Goal: Task Accomplishment & Management: Use online tool/utility

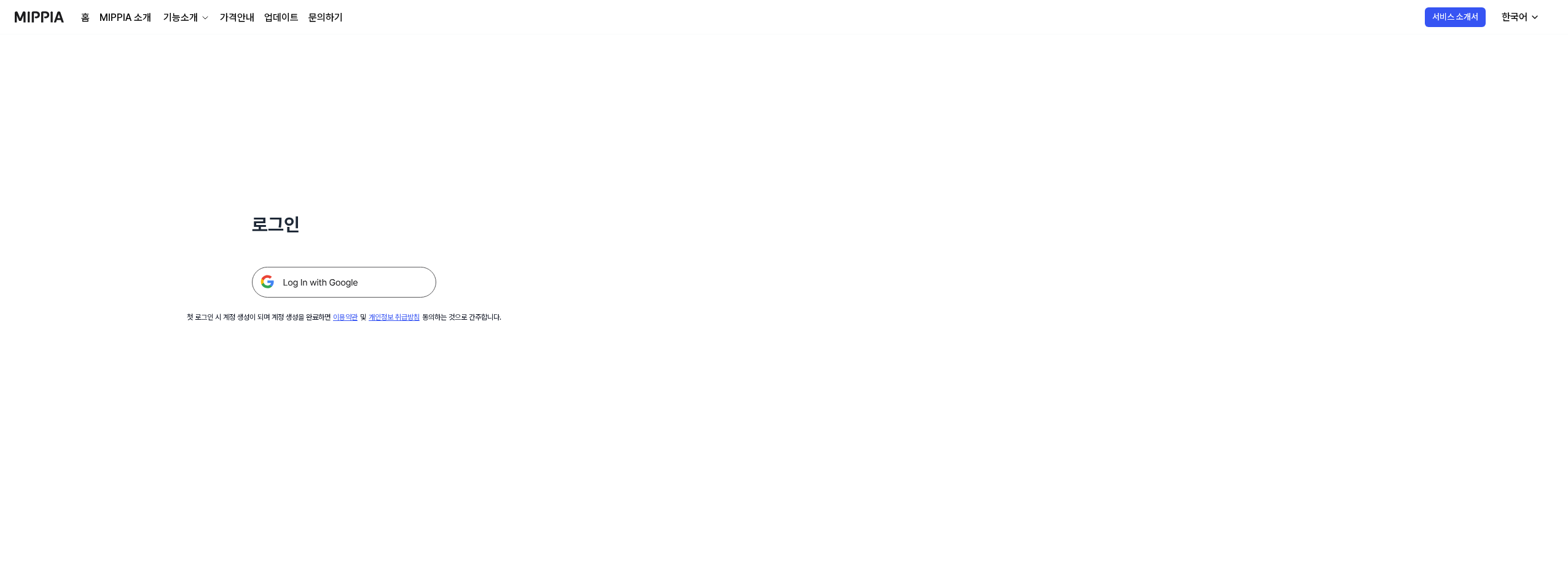
click at [395, 279] on img at bounding box center [344, 282] width 185 height 31
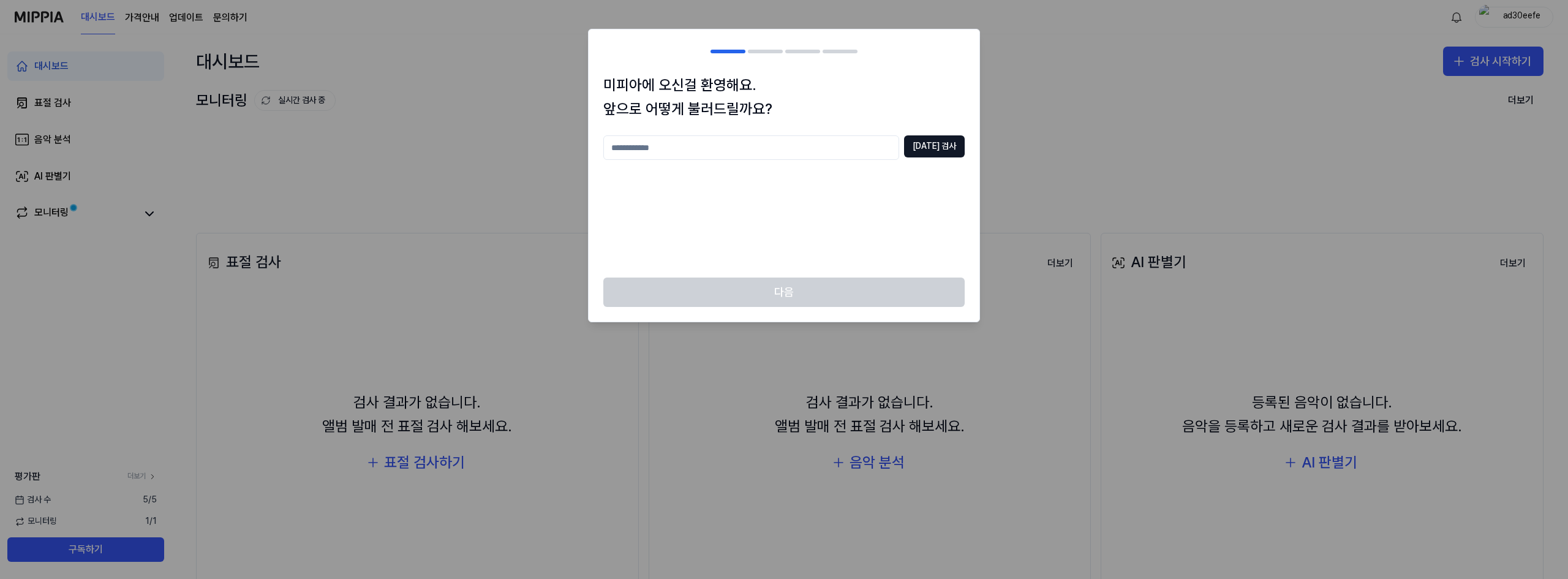
click at [823, 157] on input "text" at bounding box center [751, 147] width 296 height 24
click at [939, 147] on button "[DATE] 검사" at bounding box center [934, 147] width 61 height 22
click at [831, 138] on input "**" at bounding box center [751, 147] width 296 height 24
type input "*****"
click at [926, 139] on button "[DATE] 검사" at bounding box center [934, 147] width 61 height 22
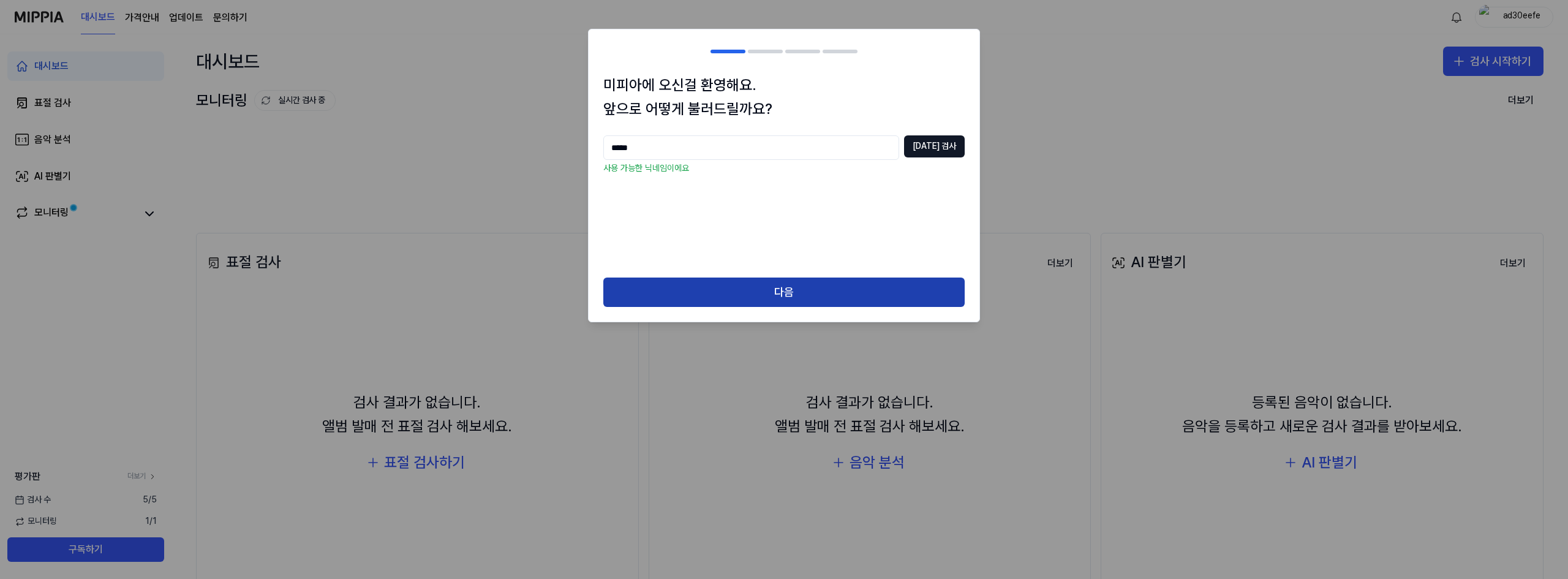
click at [848, 279] on button "다음" at bounding box center [784, 292] width 362 height 29
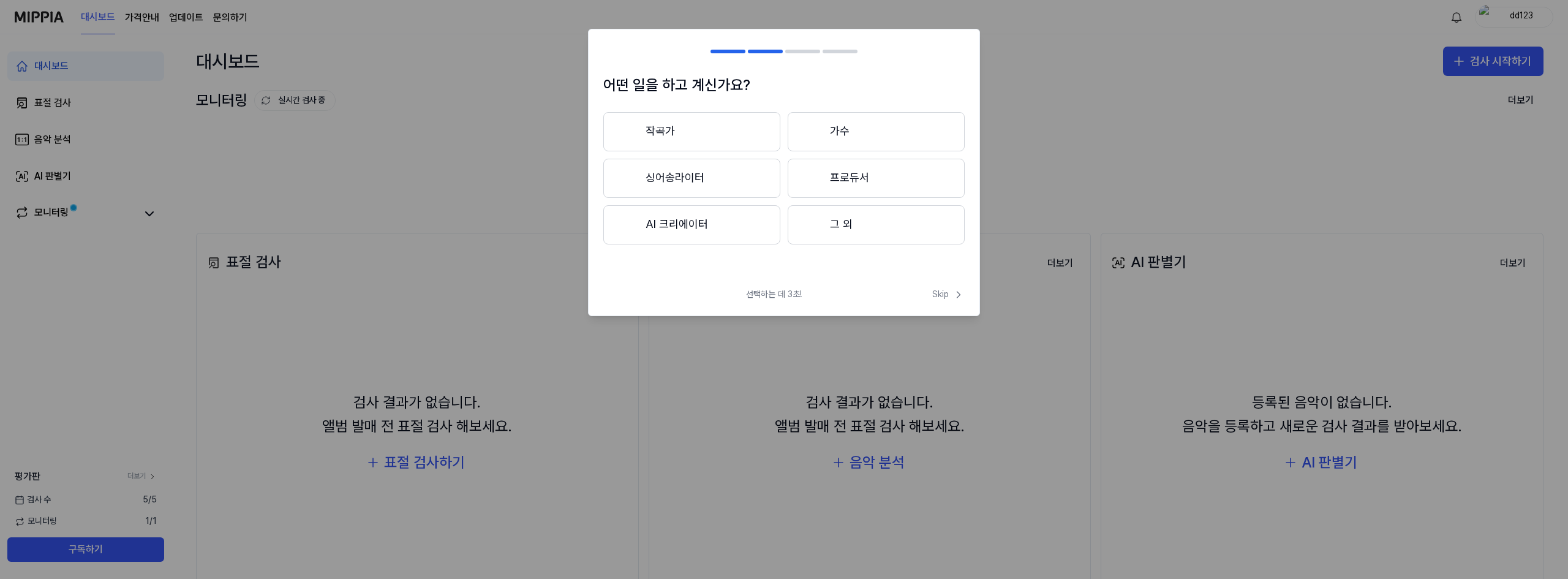
click at [850, 234] on button "그 외" at bounding box center [876, 225] width 177 height 39
click at [719, 144] on button "그 외" at bounding box center [692, 132] width 177 height 39
click at [867, 220] on button "그 외" at bounding box center [876, 225] width 177 height 39
click at [715, 194] on button "3년 이하" at bounding box center [692, 179] width 177 height 41
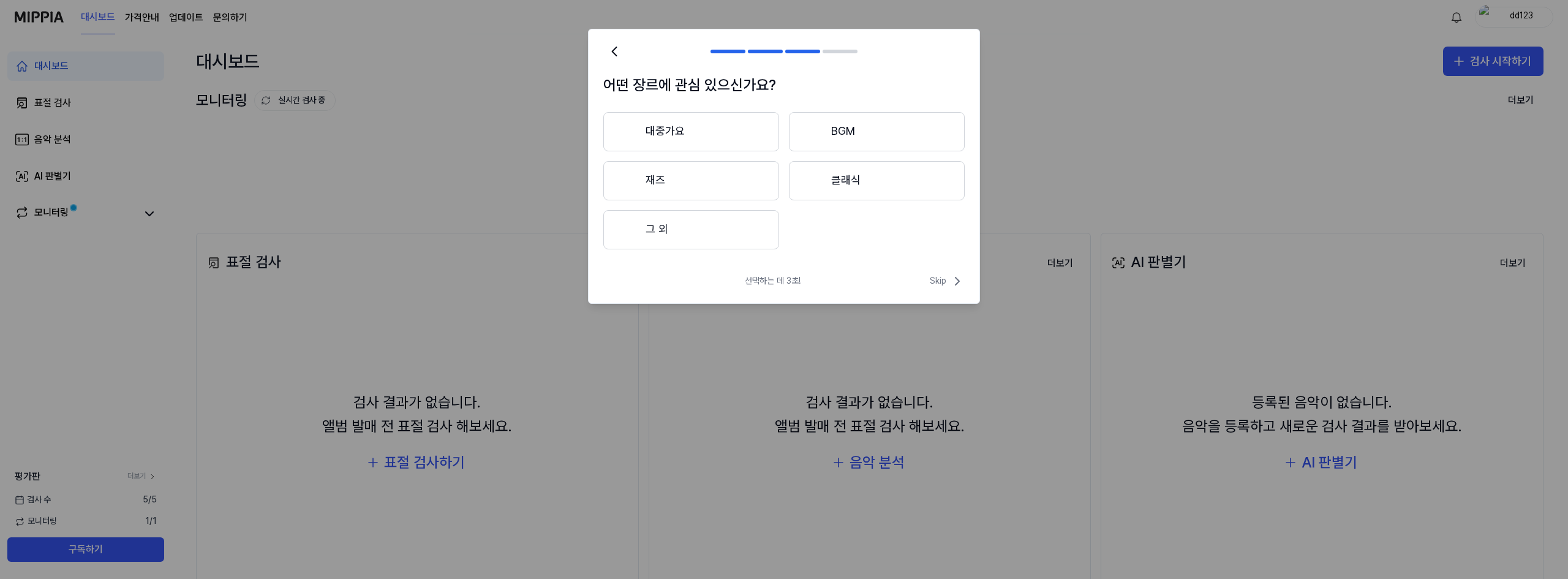
click at [742, 229] on button "그 외" at bounding box center [691, 230] width 176 height 39
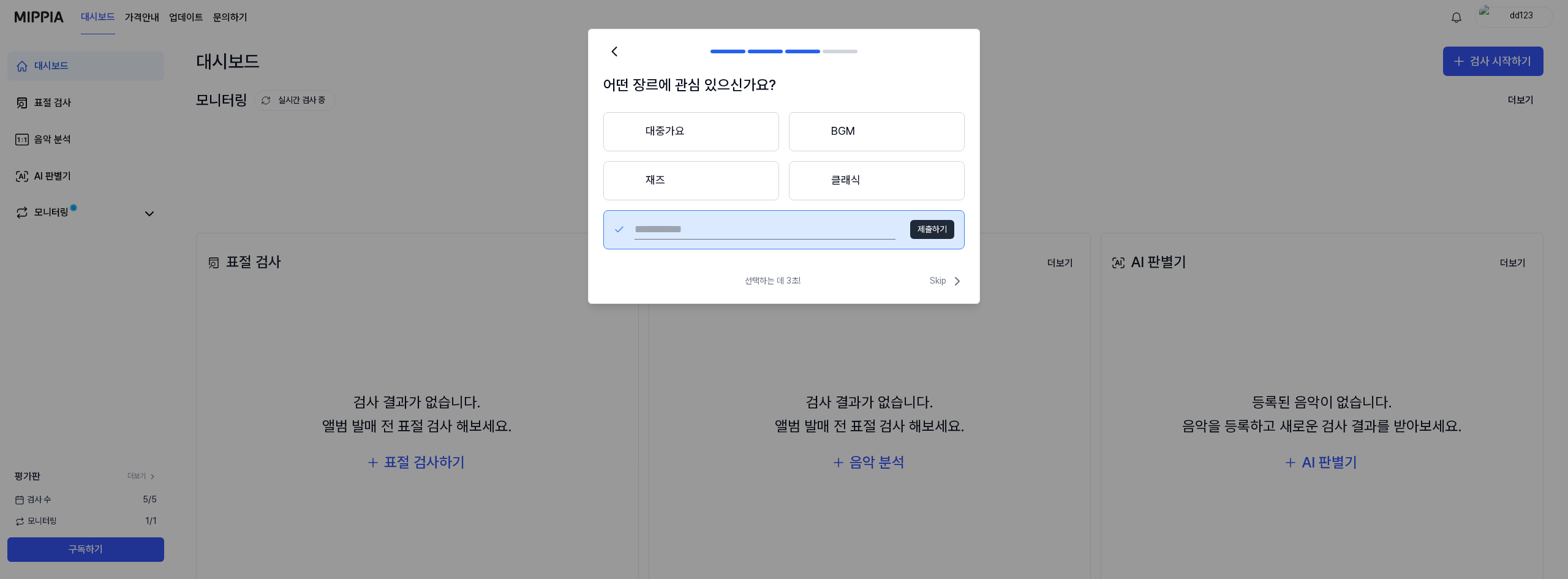
click at [937, 228] on button "제출하기" at bounding box center [932, 230] width 44 height 20
click at [722, 144] on button "대중가요" at bounding box center [691, 132] width 176 height 39
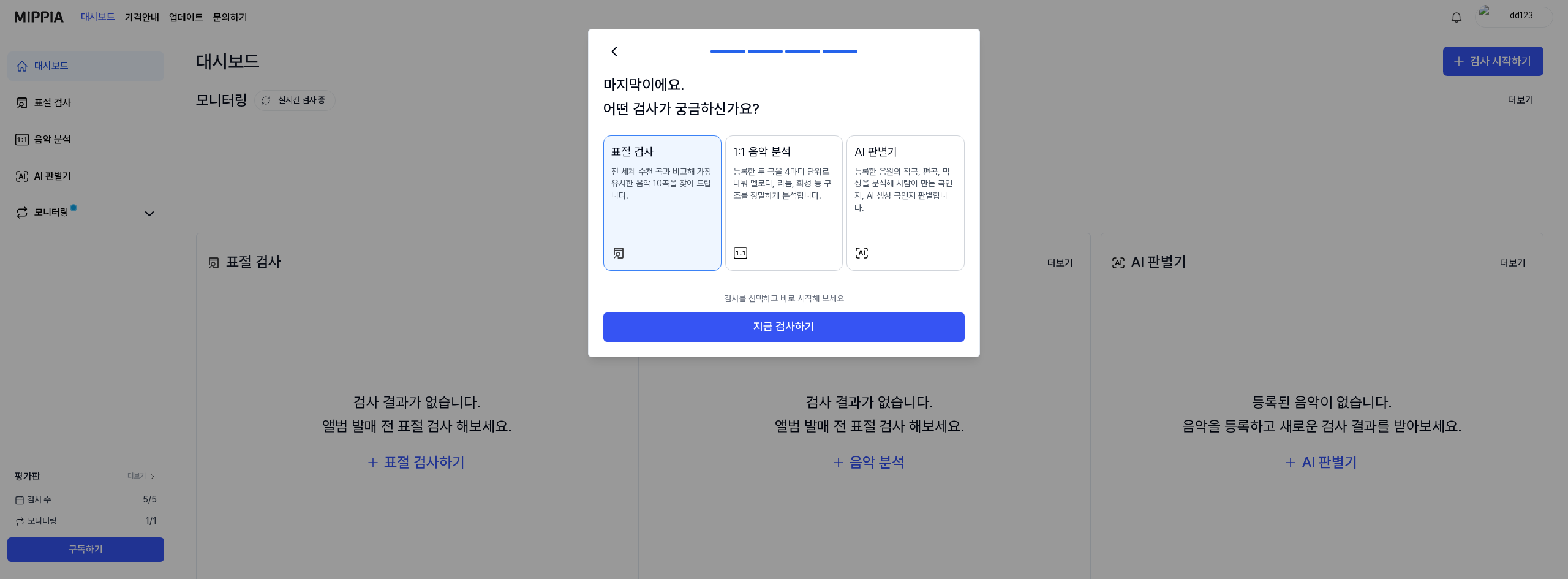
click at [666, 206] on div "표절 검사 전 세계 수천 곡과 비교해 가장 유사한 음악 10곡을 찾아 드립니다." at bounding box center [662, 185] width 102 height 83
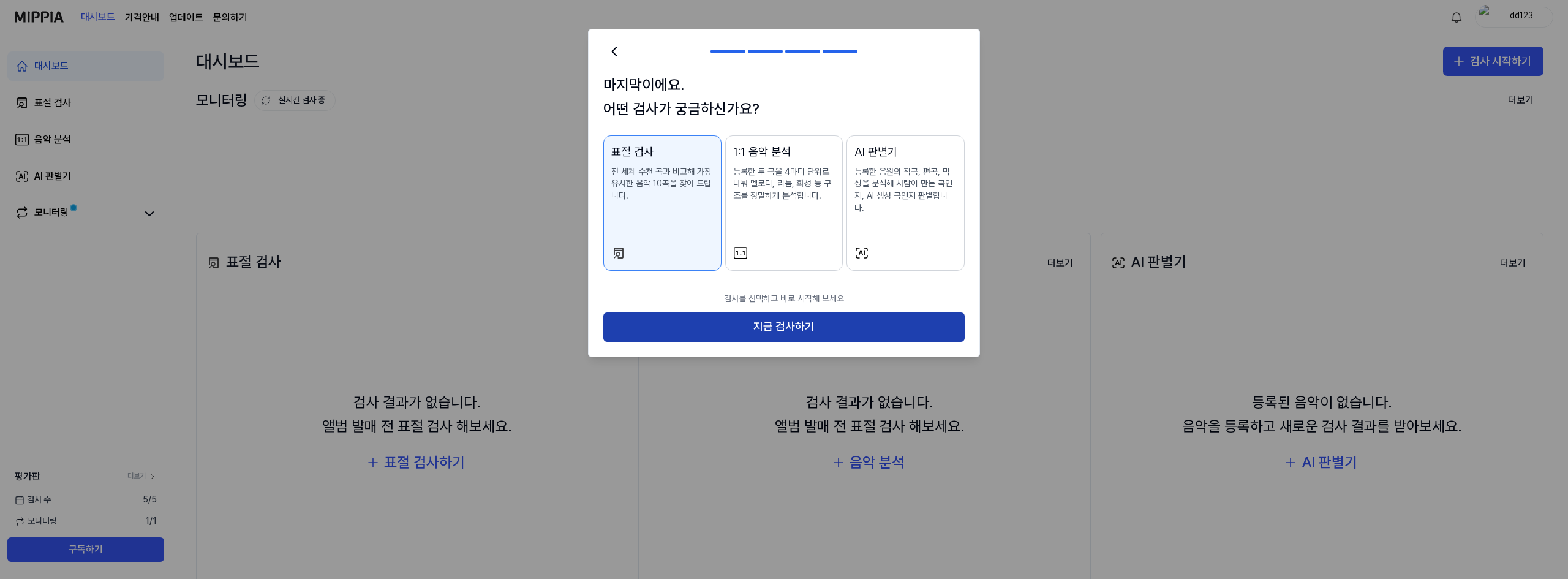
click at [782, 313] on button "지금 검사하기" at bounding box center [784, 327] width 362 height 29
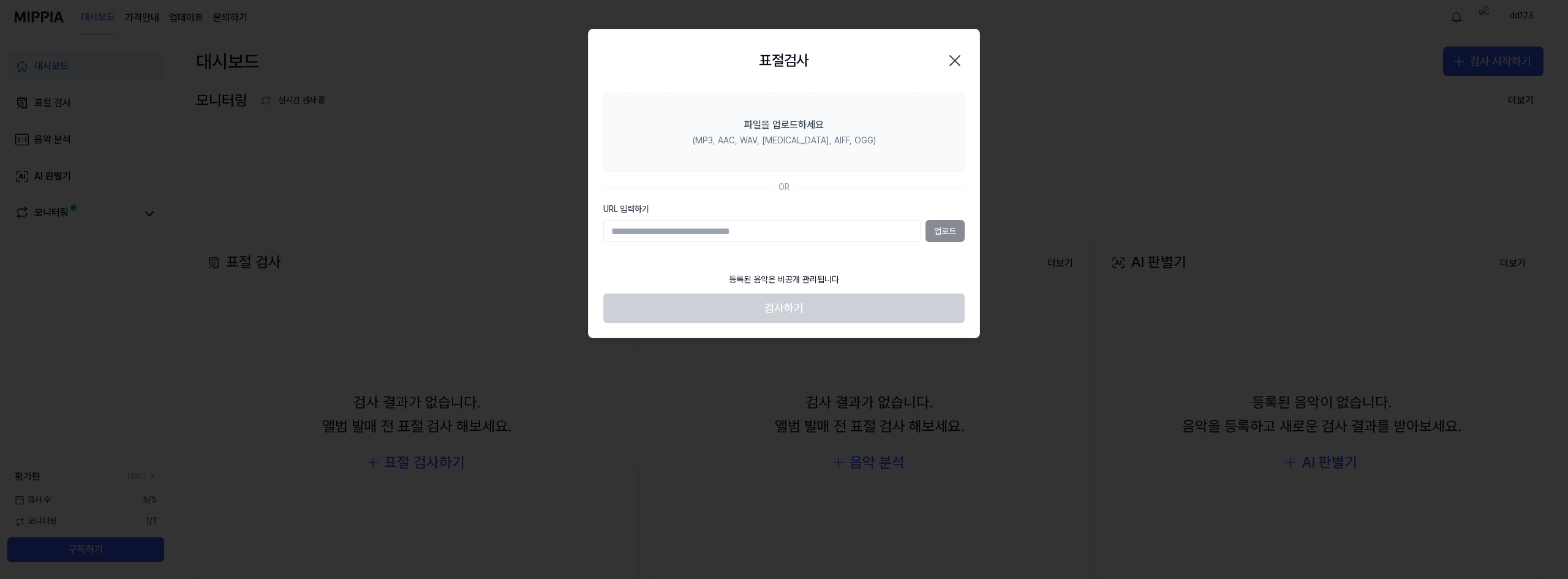
paste input "**********"
type input "**********"
click at [948, 229] on button "업로드" at bounding box center [945, 231] width 39 height 22
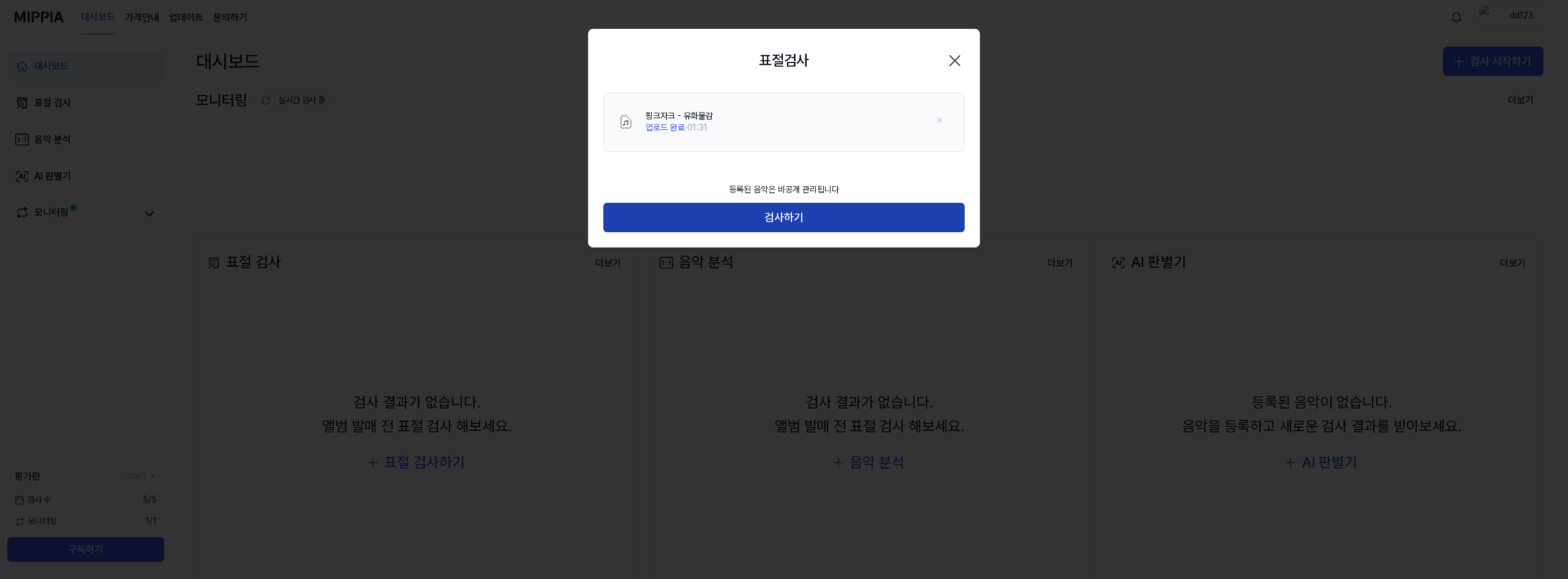
click at [821, 215] on button "검사하기" at bounding box center [784, 217] width 362 height 29
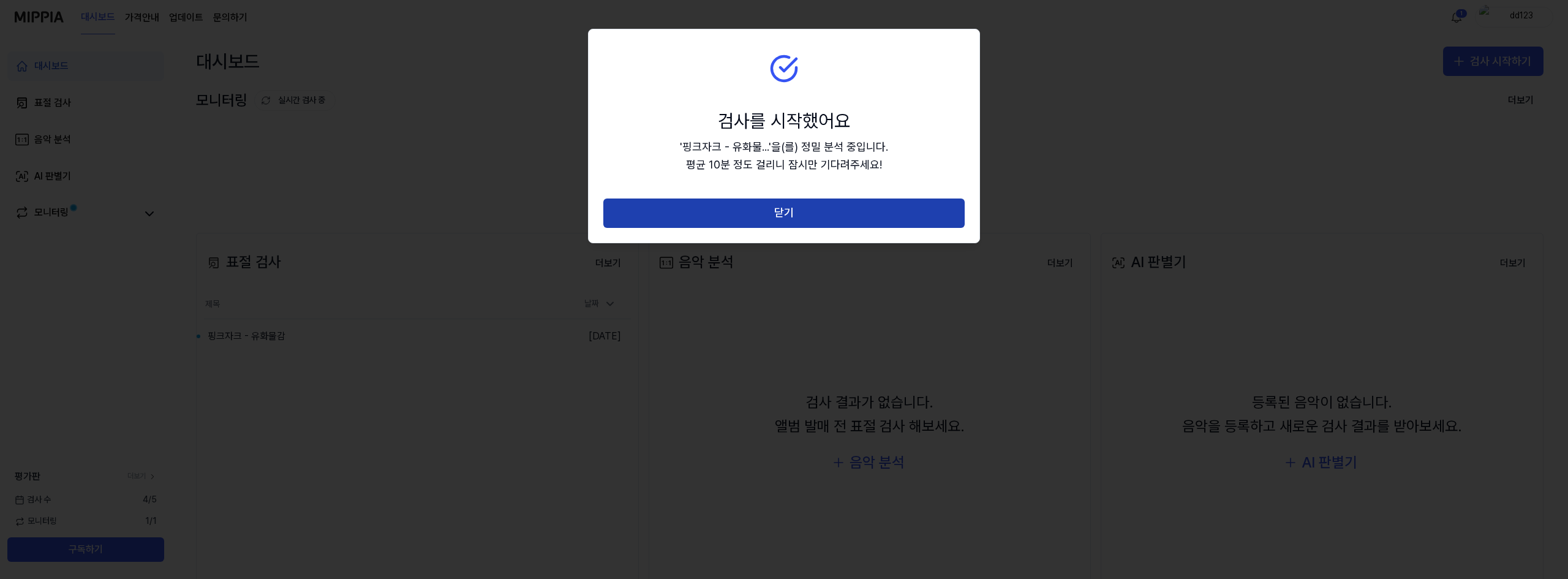
click at [798, 211] on button "닫기" at bounding box center [784, 213] width 362 height 29
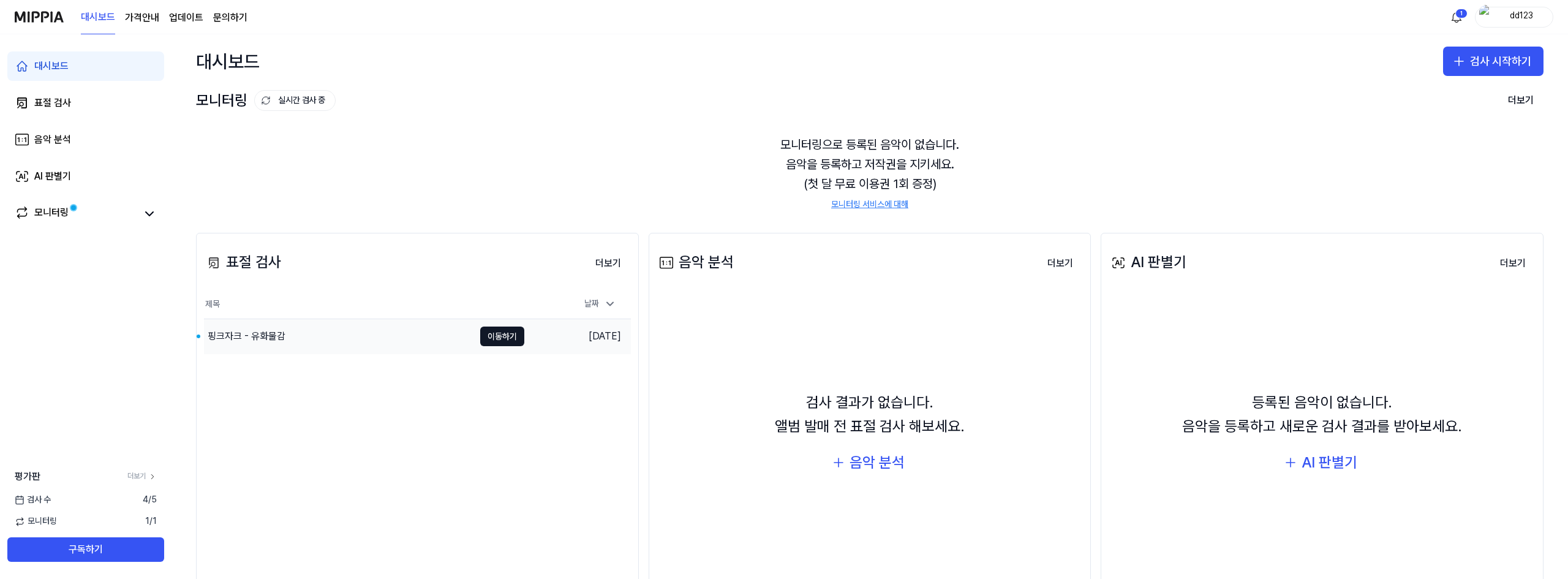
click at [575, 338] on td "[DATE]" at bounding box center [578, 336] width 107 height 35
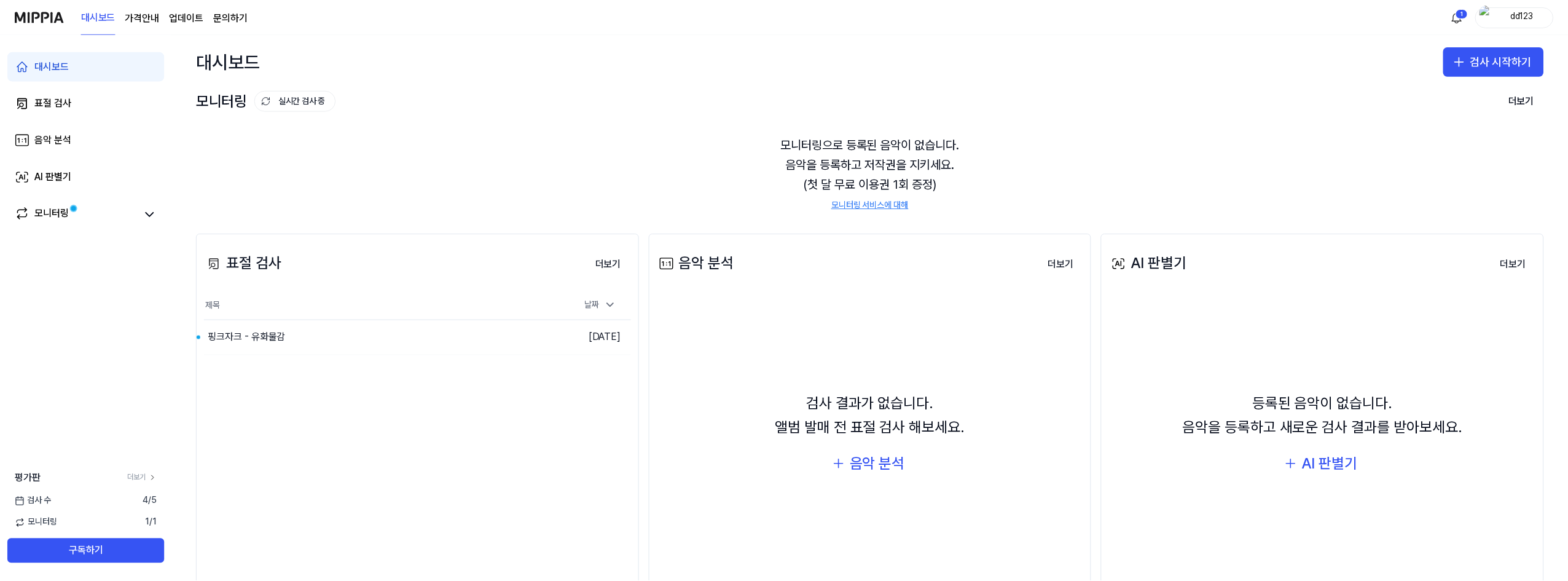
scroll to position [64, 0]
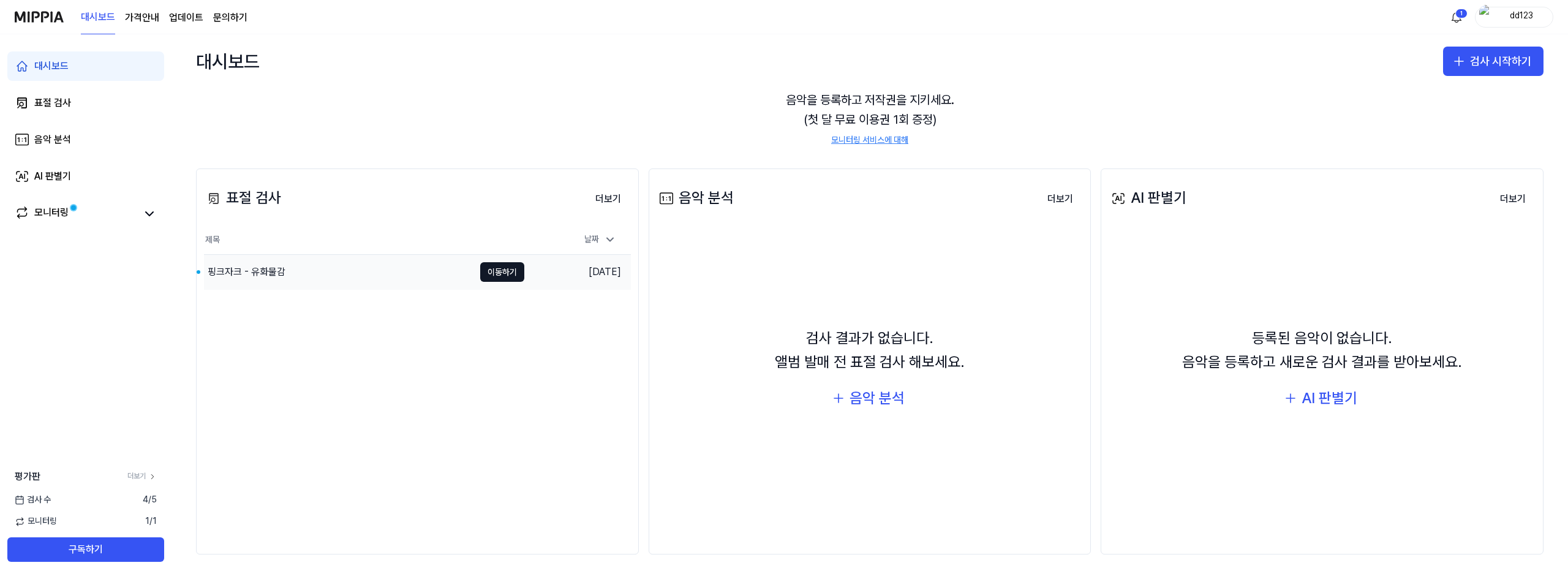
click at [583, 274] on td "[DATE]" at bounding box center [578, 272] width 107 height 35
click at [498, 275] on button "이동하기" at bounding box center [502, 272] width 44 height 20
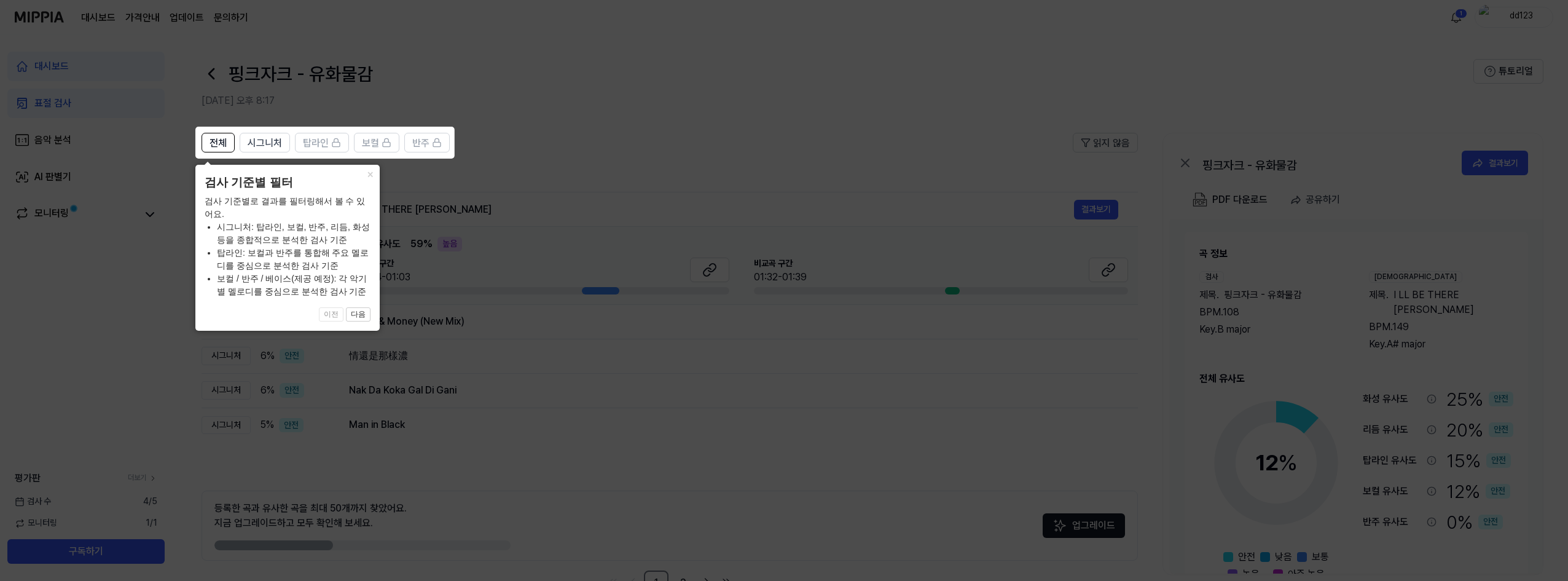
click at [515, 128] on icon at bounding box center [786, 290] width 1573 height 581
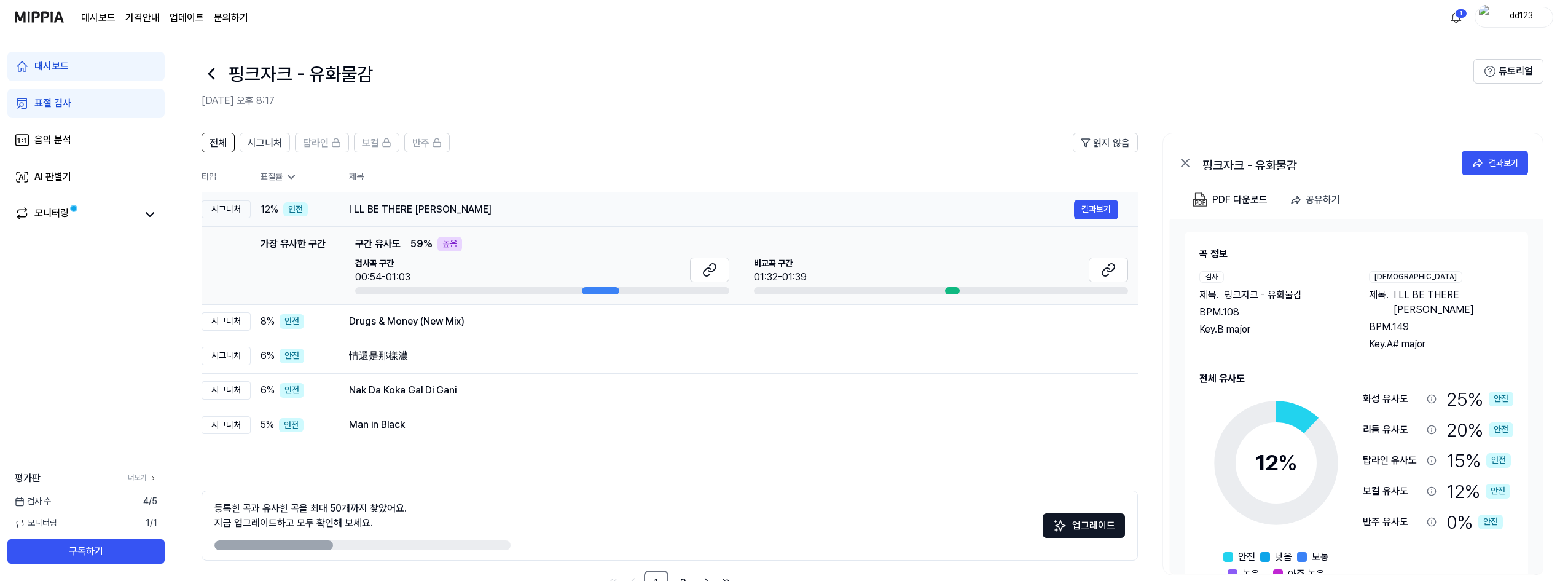
click at [390, 200] on div "I LL BE THERE JIN 결과보기" at bounding box center [733, 210] width 769 height 20
click at [1111, 271] on icon at bounding box center [1110, 267] width 7 height 8
click at [284, 178] on div "표절률" at bounding box center [295, 177] width 69 height 12
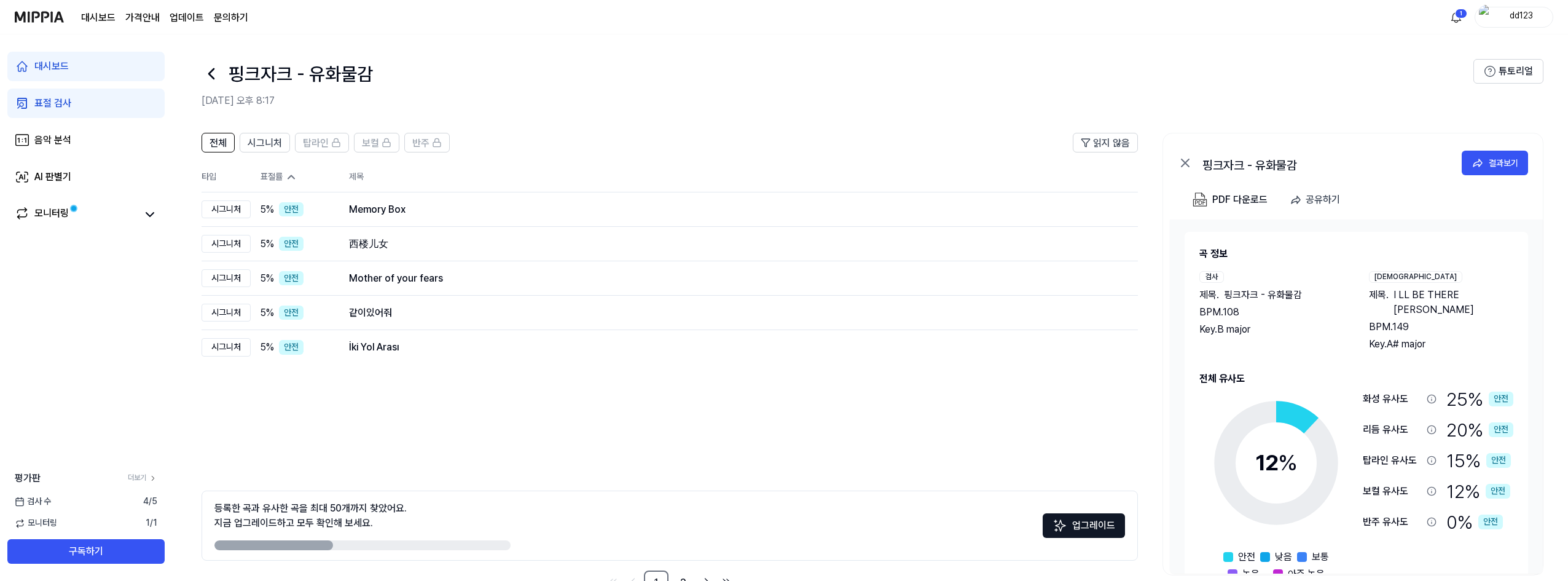
click at [286, 178] on icon at bounding box center [291, 177] width 12 height 12
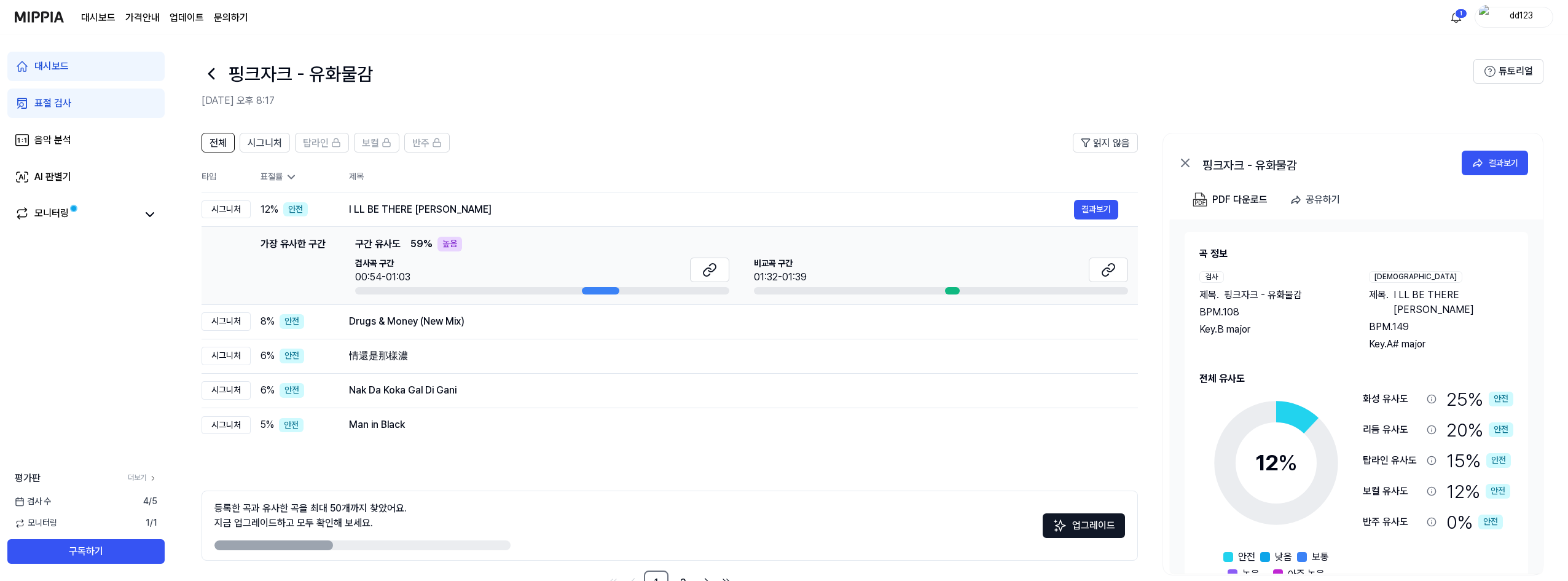
click at [294, 175] on icon at bounding box center [291, 177] width 6 height 3
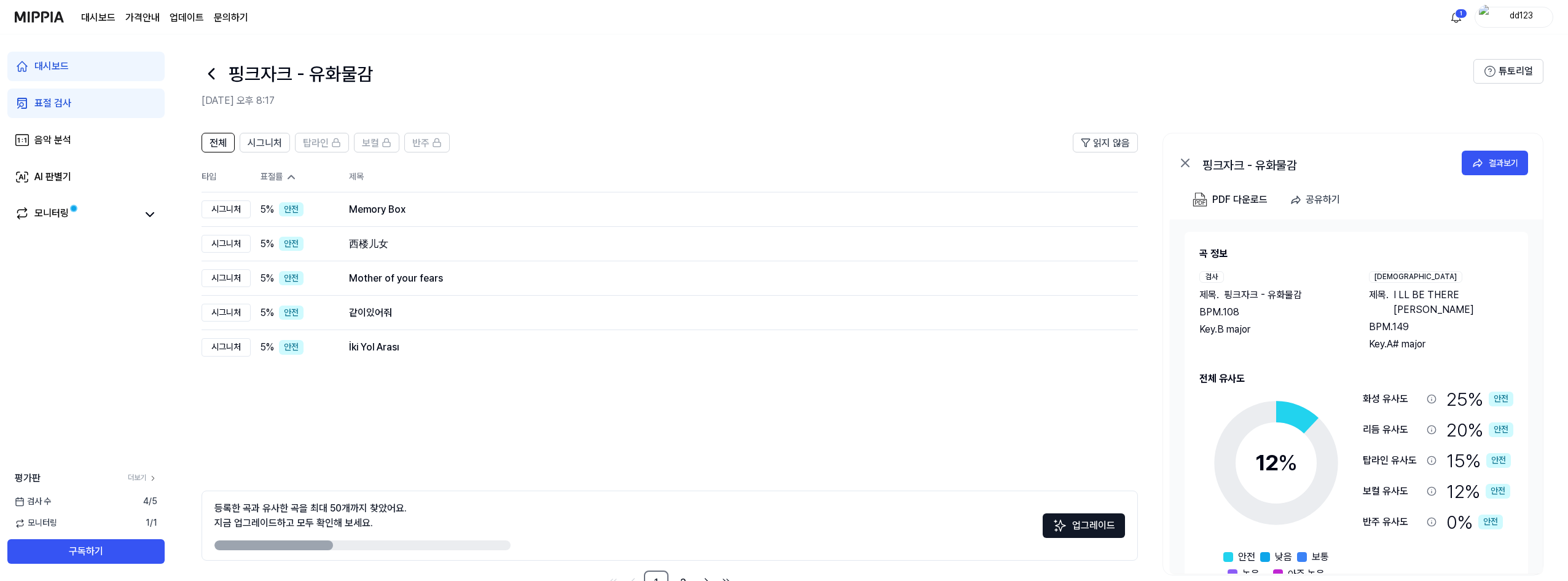
scroll to position [39, 0]
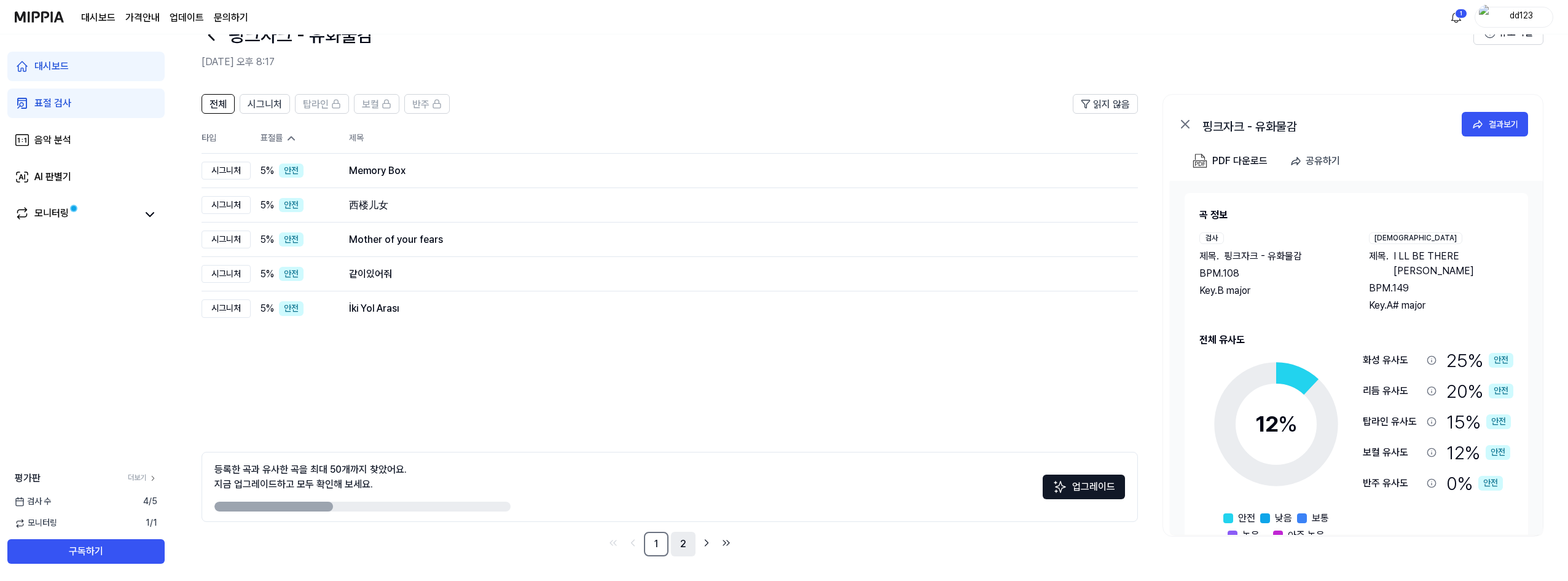
click at [684, 552] on link "2" at bounding box center [683, 544] width 24 height 24
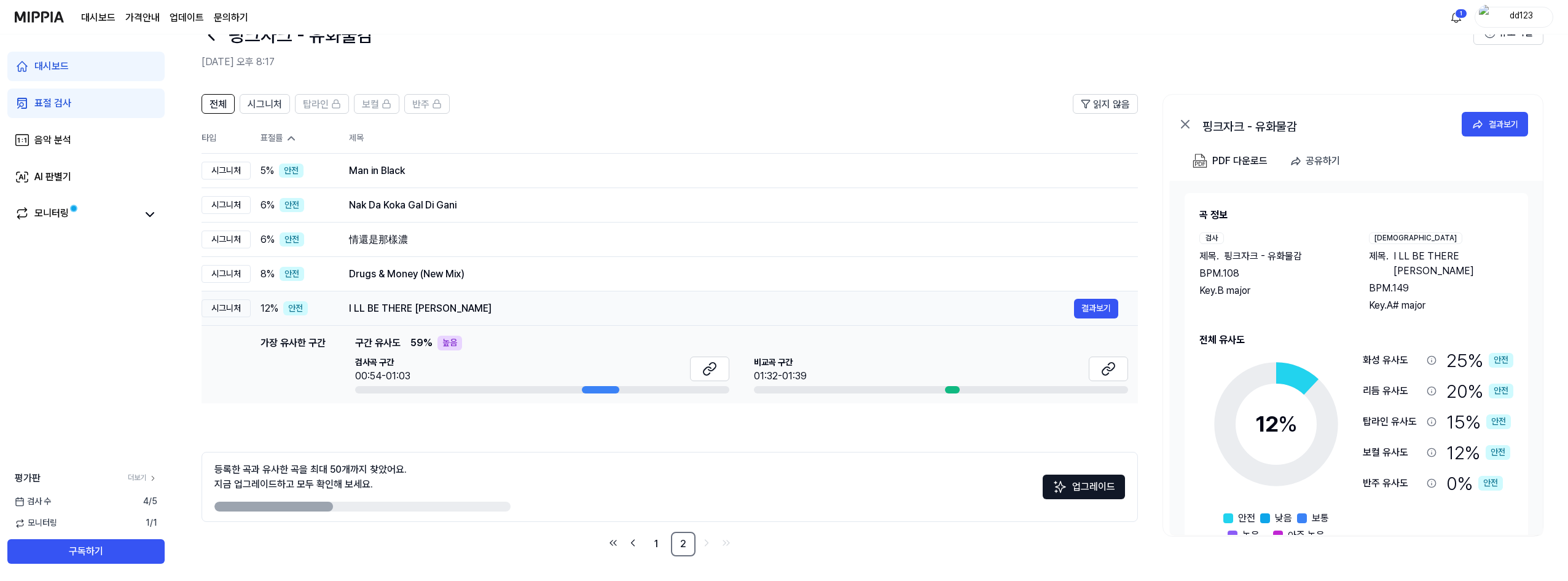
click at [388, 309] on div "I LL BE THERE [PERSON_NAME]" at bounding box center [711, 308] width 725 height 14
click at [1100, 275] on button "결과보기" at bounding box center [1096, 274] width 44 height 20
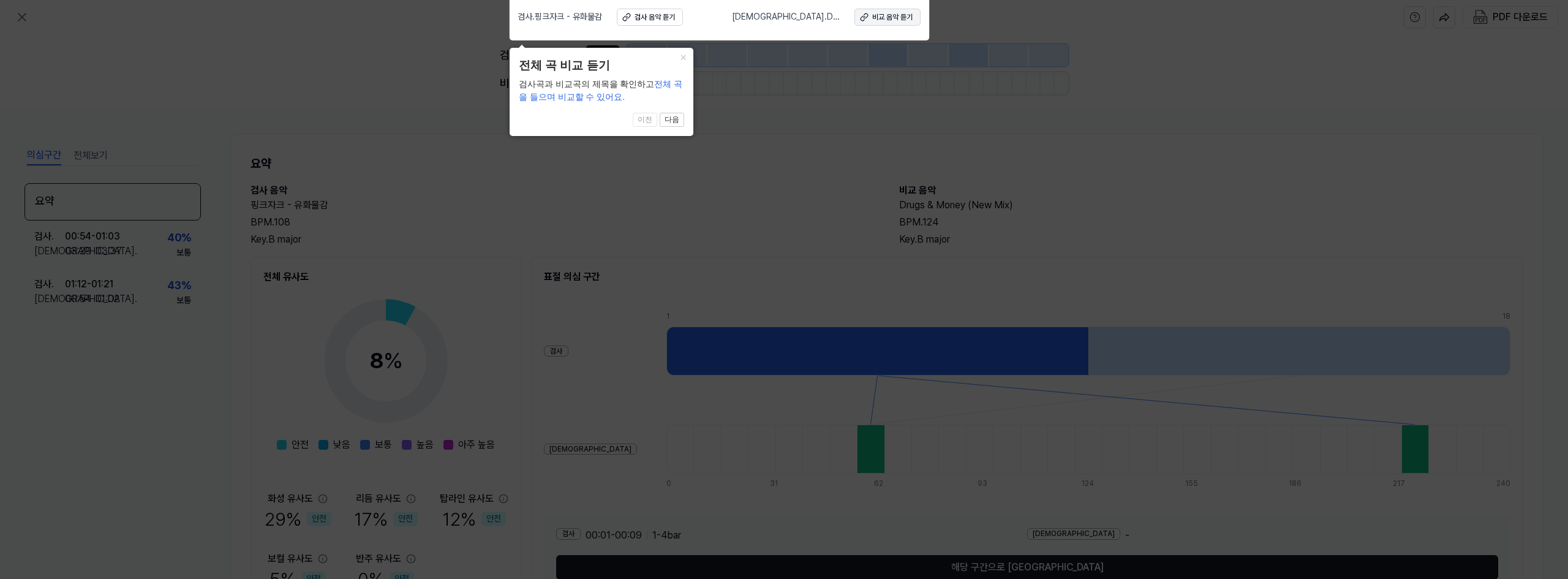
click at [908, 17] on div "비교 음악 듣기" at bounding box center [893, 18] width 41 height 10
click at [772, 239] on icon at bounding box center [784, 286] width 1568 height 585
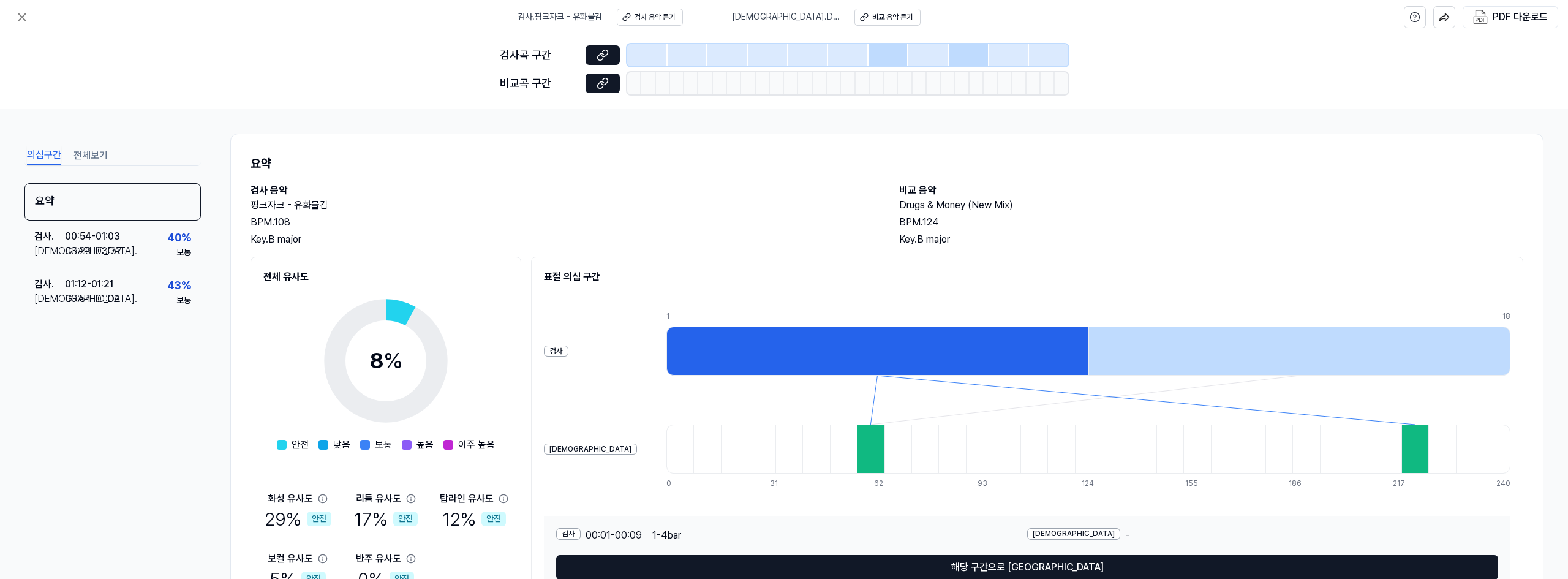
scroll to position [62, 0]
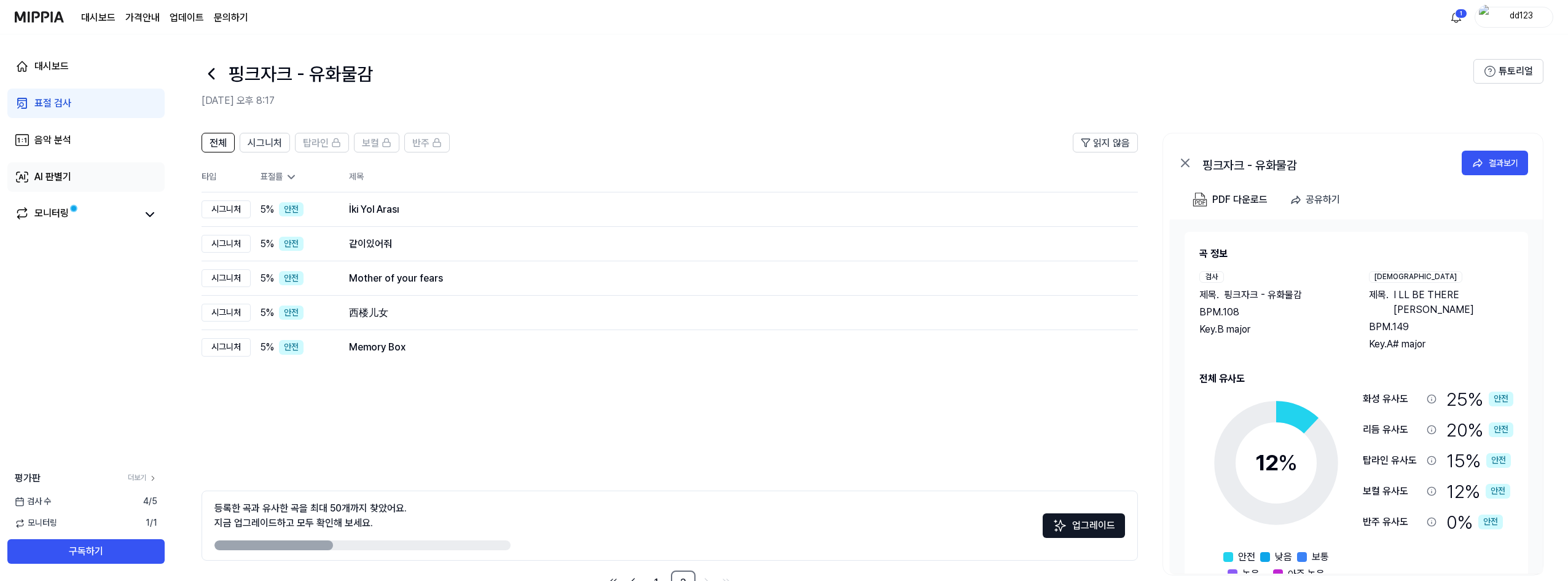
click at [93, 170] on link "AI 판별기" at bounding box center [85, 177] width 157 height 30
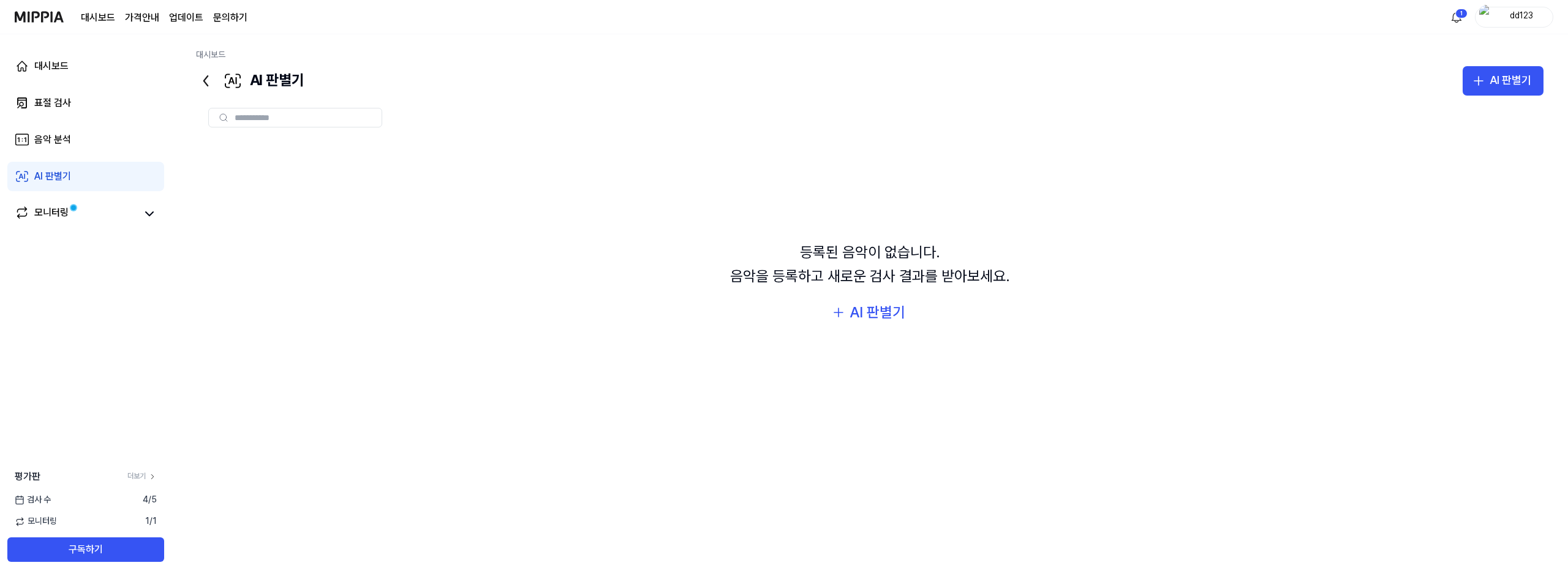
click at [286, 115] on input "text" at bounding box center [304, 117] width 140 height 11
click at [892, 316] on div "AI 판별기" at bounding box center [877, 312] width 56 height 24
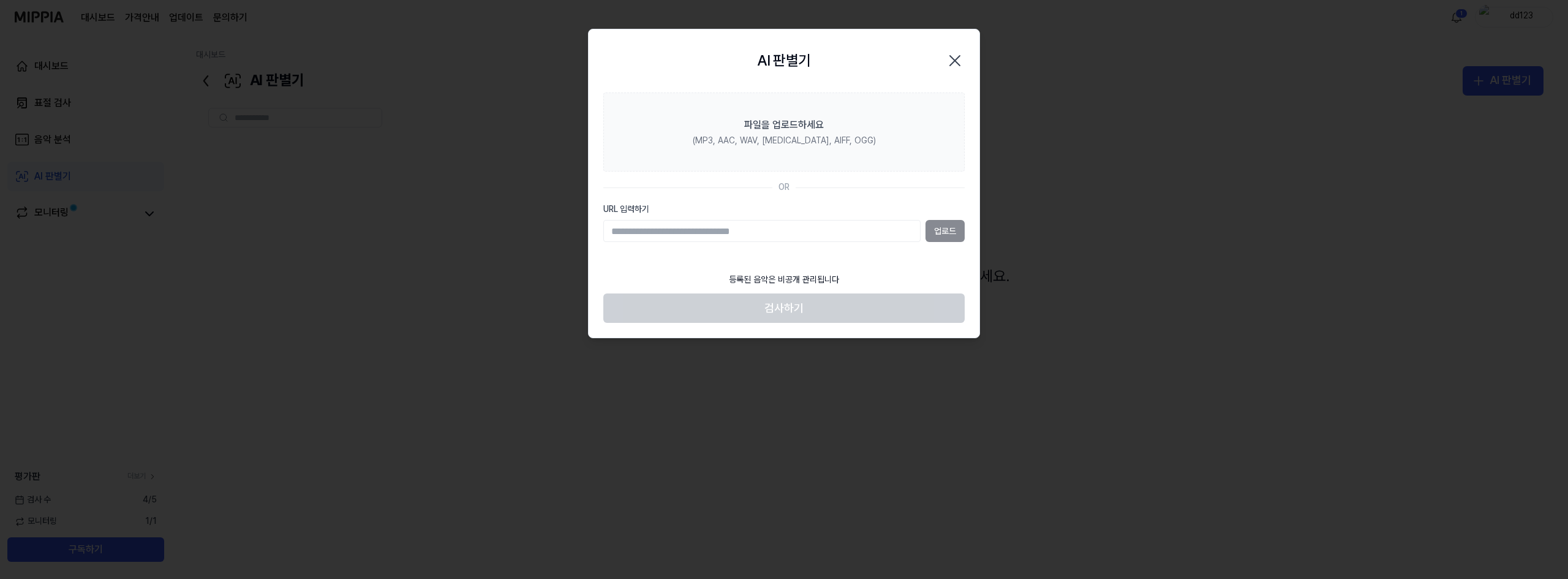
type input "**********"
click at [948, 231] on button "업로드" at bounding box center [945, 231] width 39 height 22
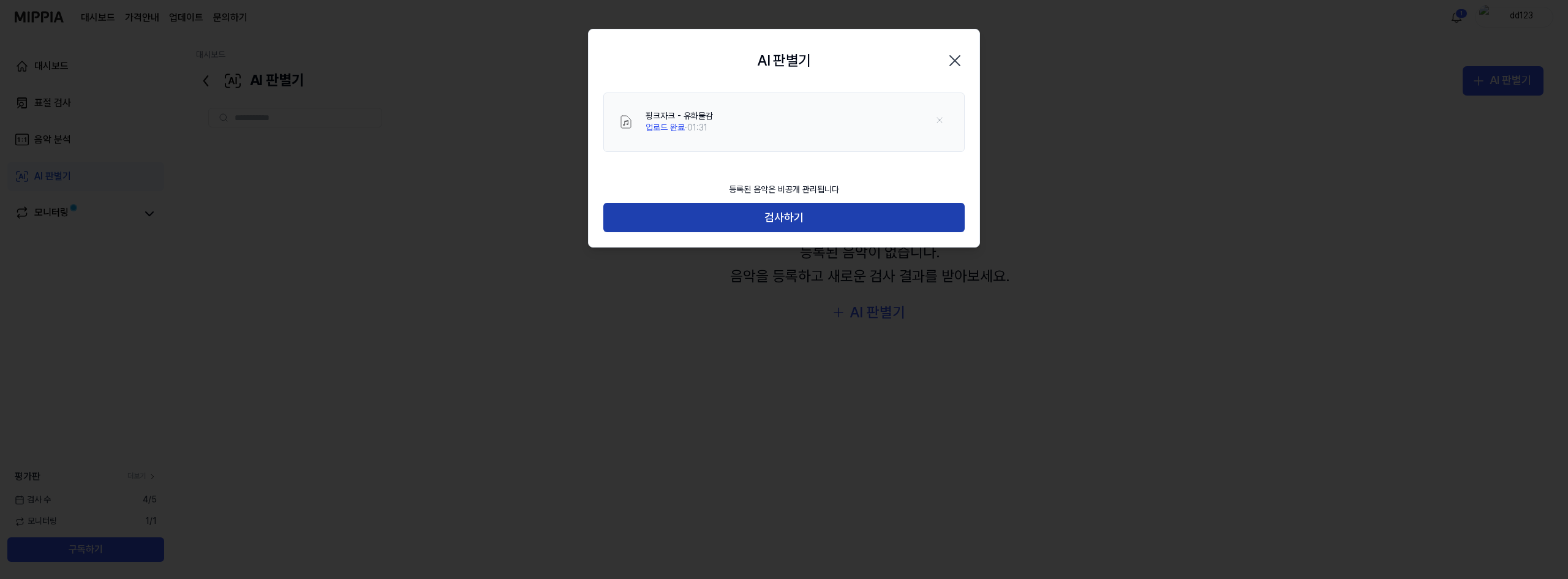
click at [908, 223] on button "검사하기" at bounding box center [784, 217] width 362 height 29
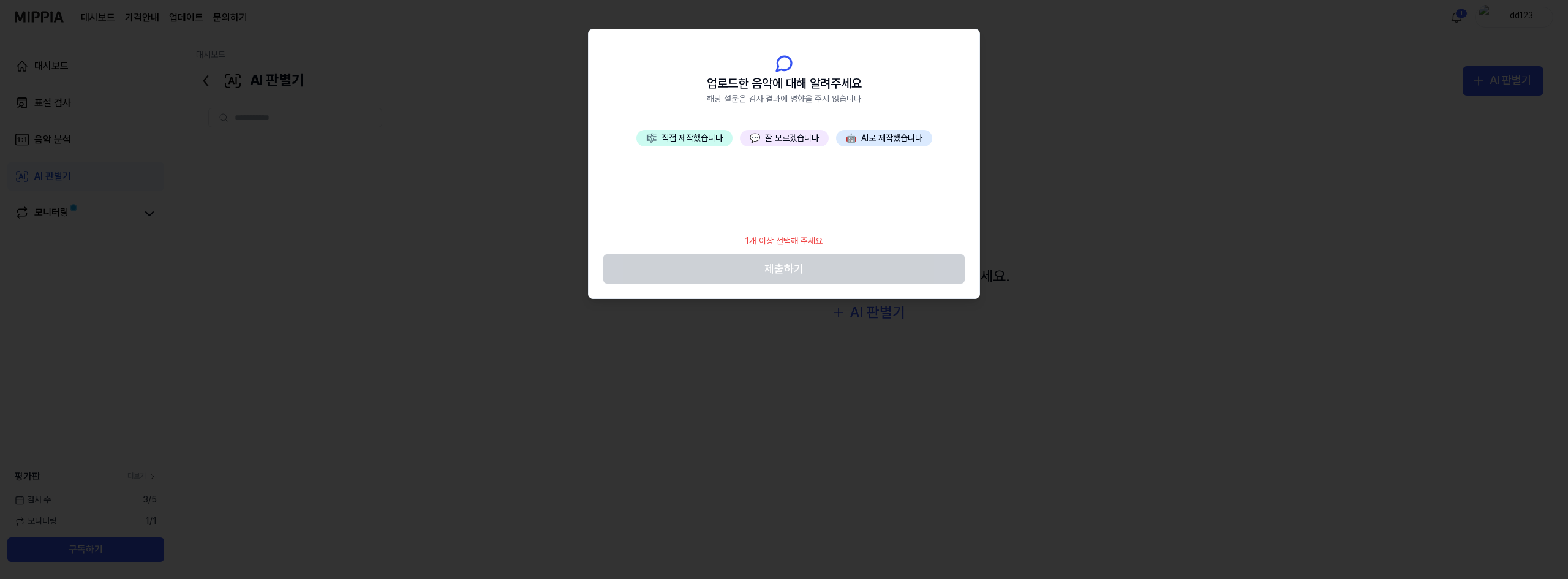
click at [806, 141] on button "💬 잘 모르겠습니다" at bounding box center [785, 138] width 89 height 17
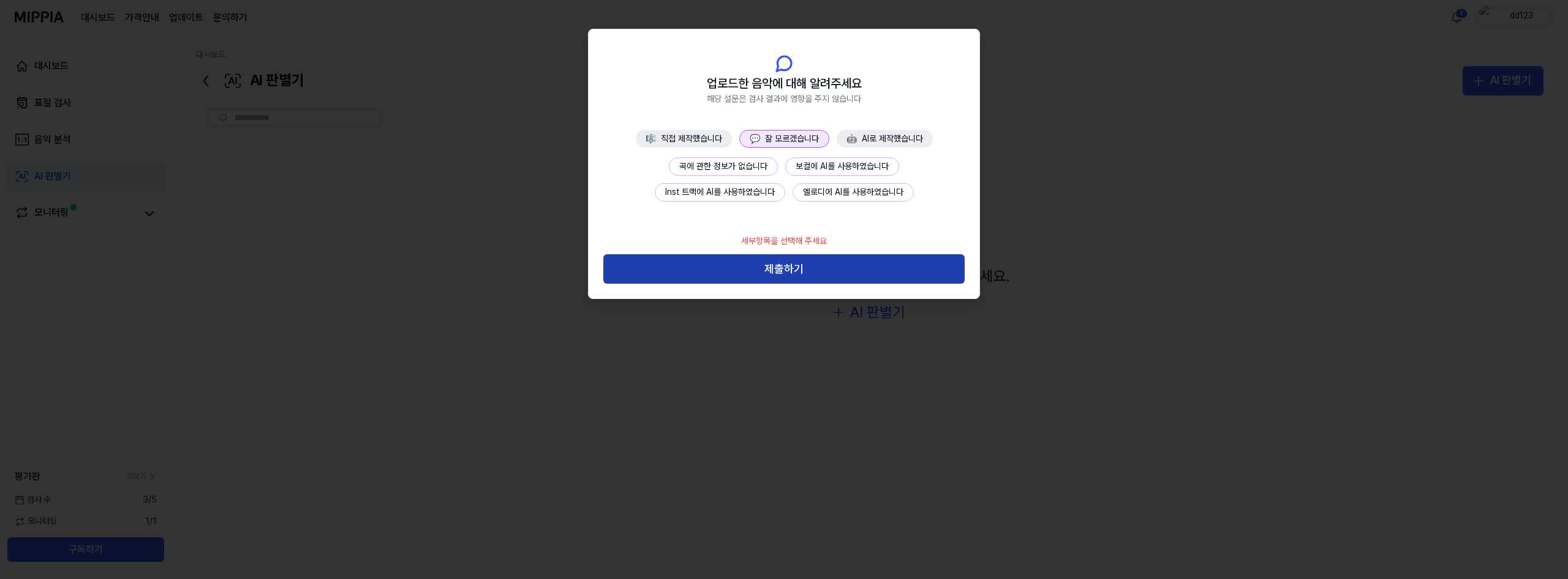
click at [776, 270] on button "제출하기" at bounding box center [784, 269] width 362 height 29
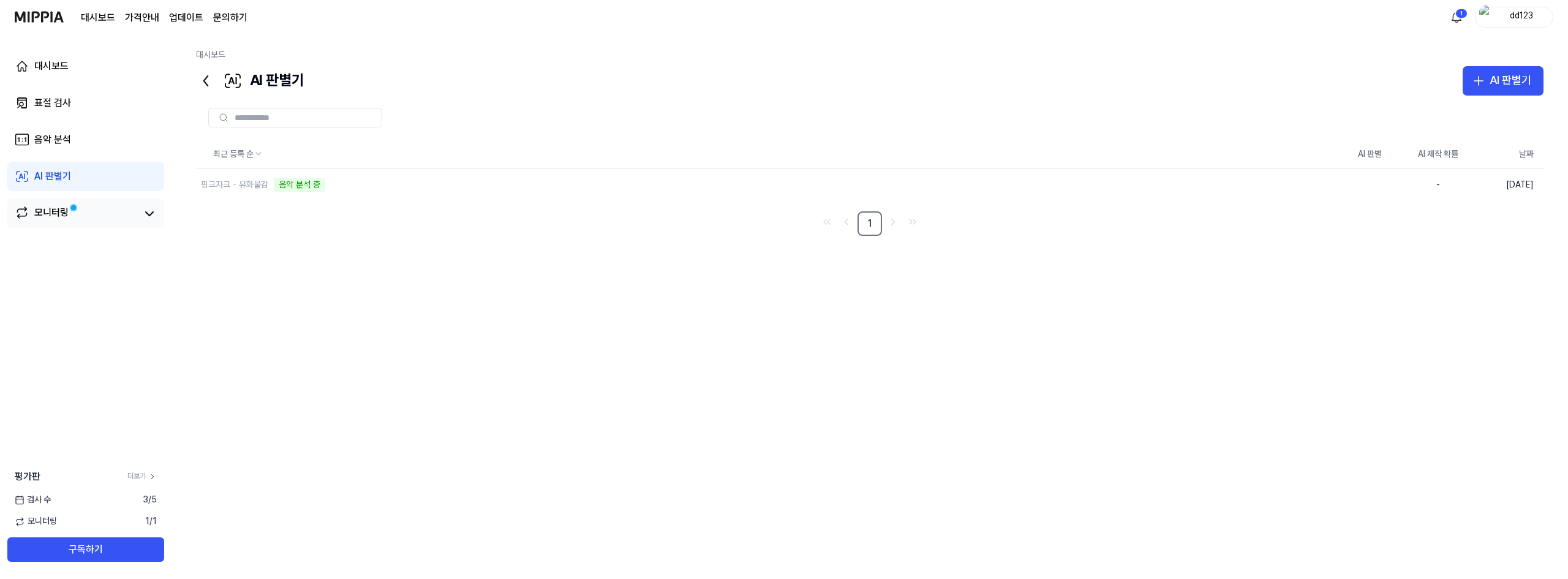
click at [100, 212] on link "모니터링" at bounding box center [75, 214] width 122 height 17
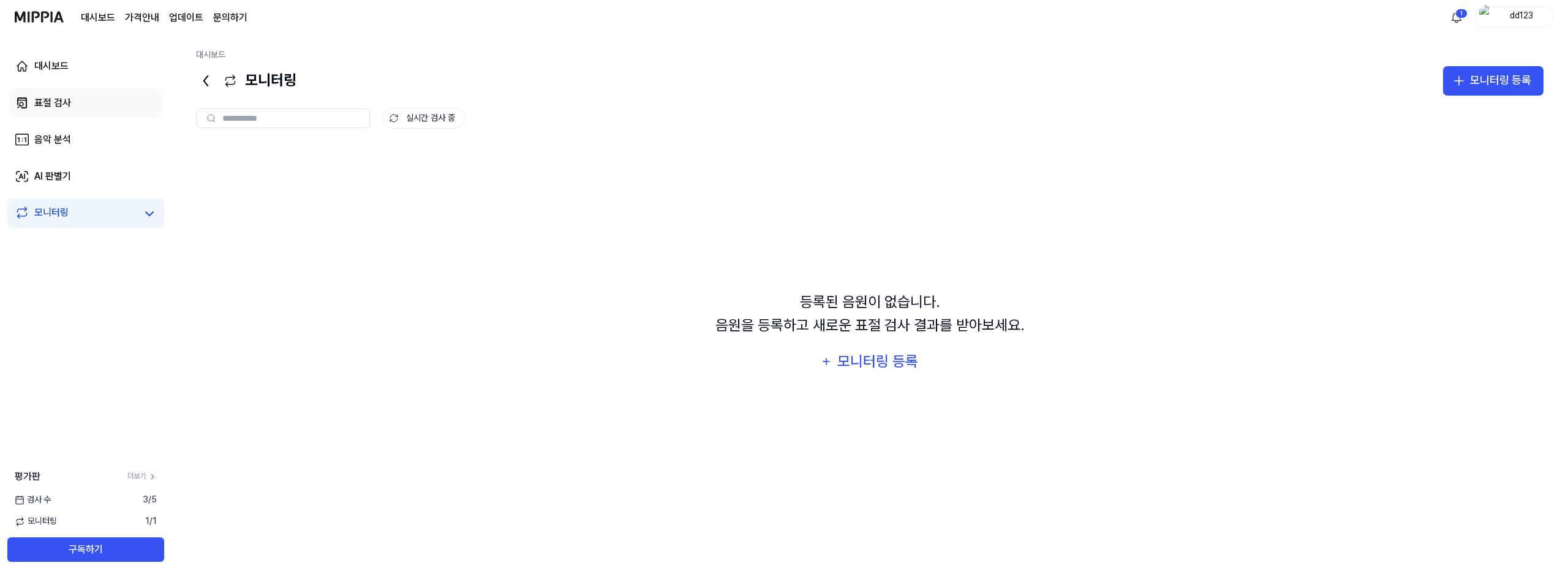
click at [104, 98] on link "표절 검사" at bounding box center [85, 103] width 157 height 29
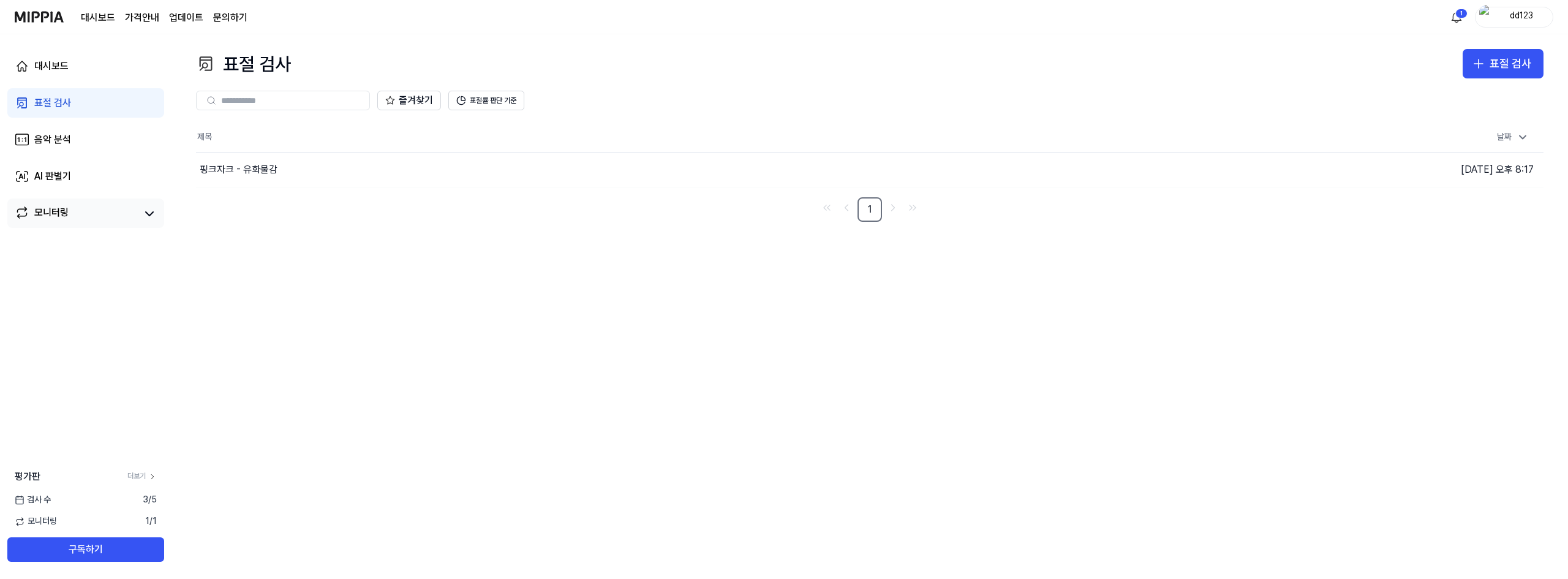
click at [100, 208] on link "모니터링" at bounding box center [75, 214] width 122 height 17
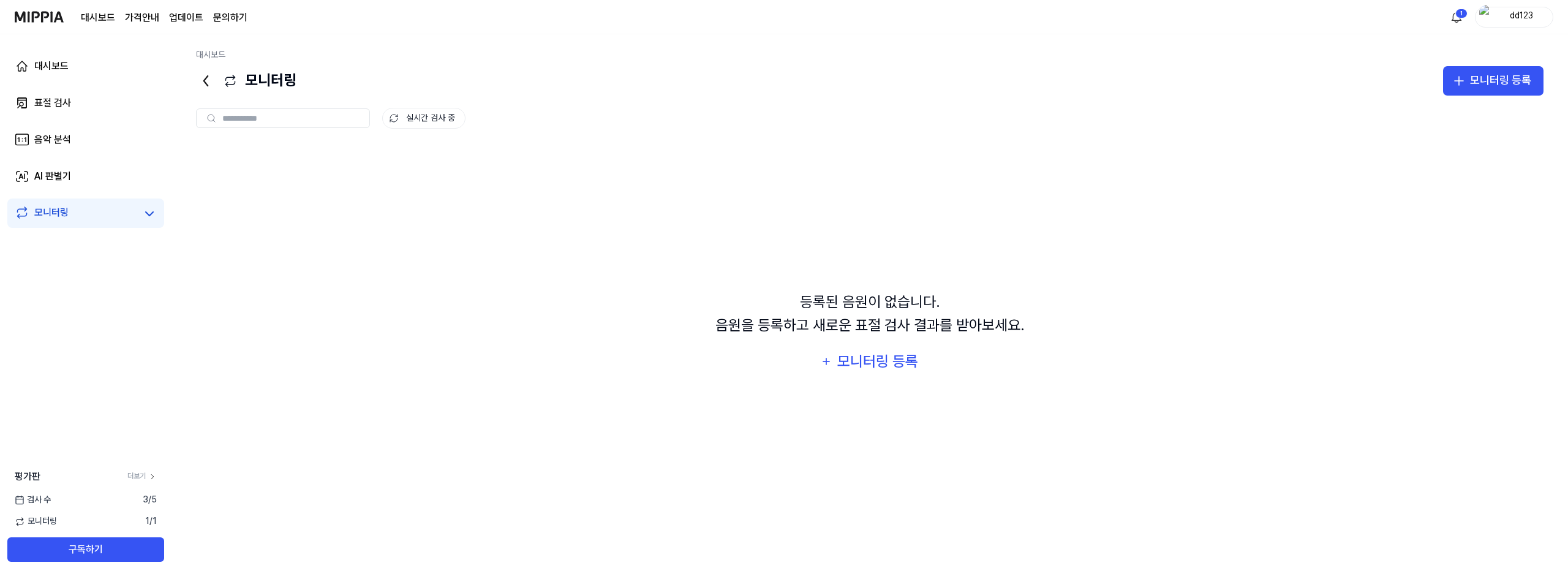
click at [307, 123] on input "text" at bounding box center [292, 118] width 140 height 11
click at [86, 109] on link "표절 검사" at bounding box center [85, 103] width 157 height 29
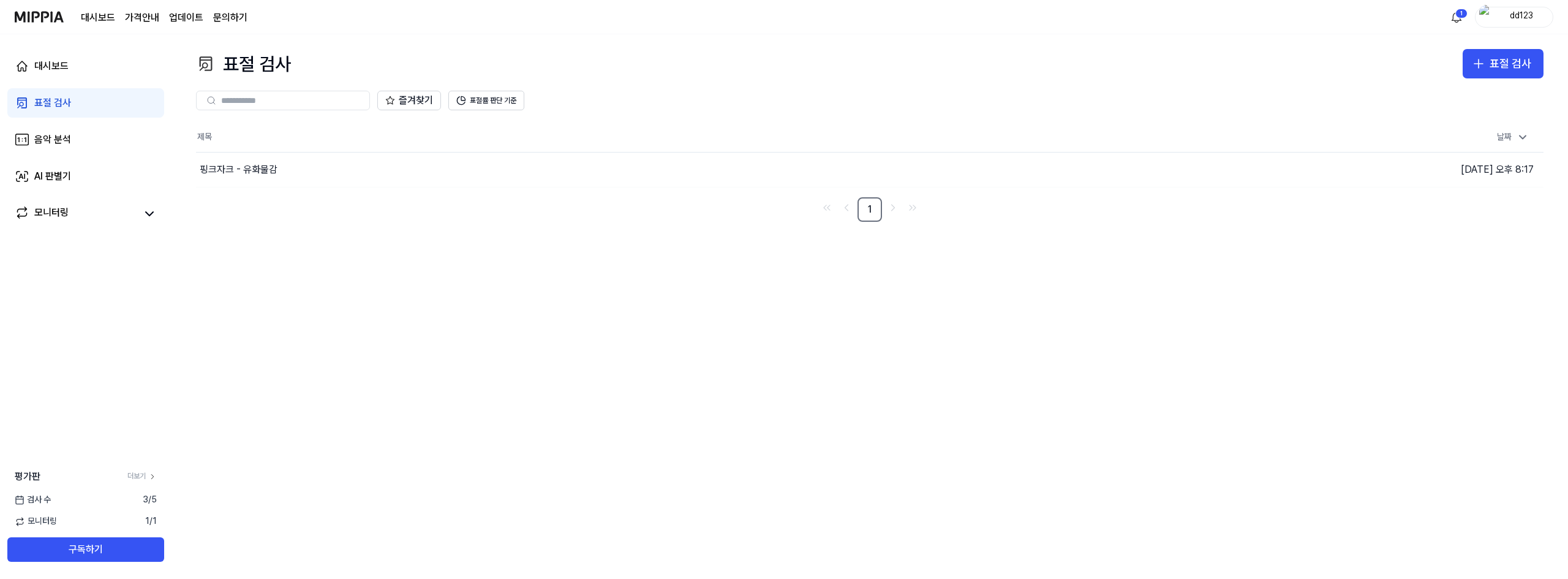
click at [303, 102] on input "text" at bounding box center [291, 100] width 141 height 11
paste input "**********"
type input "**********"
click at [1113, 166] on button "이동하기" at bounding box center [1130, 170] width 44 height 20
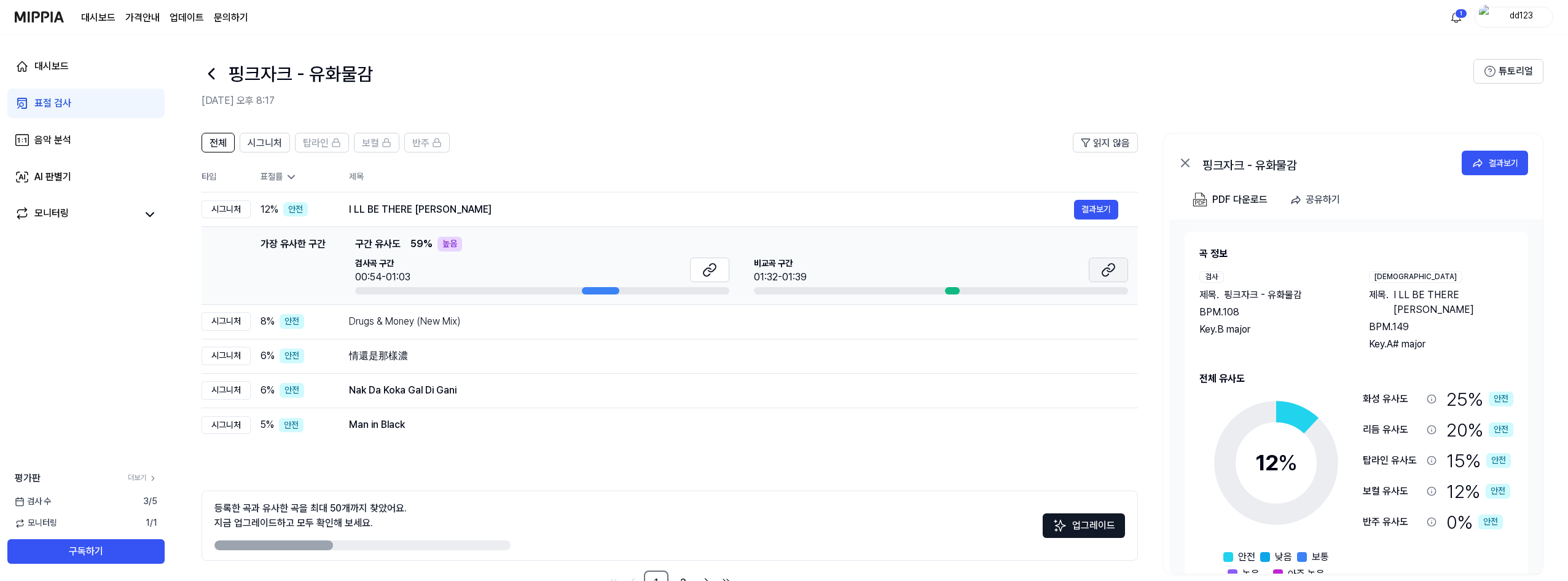
click at [1116, 267] on button at bounding box center [1108, 269] width 39 height 24
click at [718, 277] on button at bounding box center [709, 269] width 39 height 24
